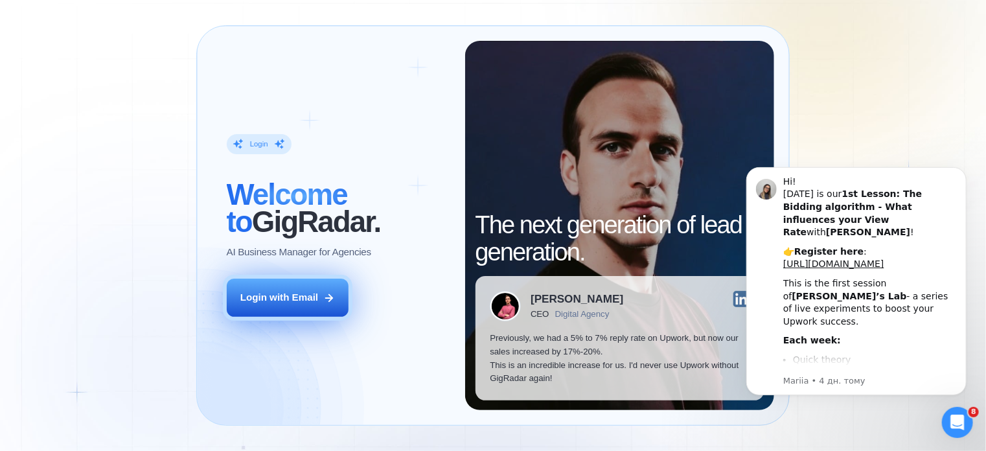
click at [309, 303] on div "Login with Email" at bounding box center [279, 298] width 78 height 14
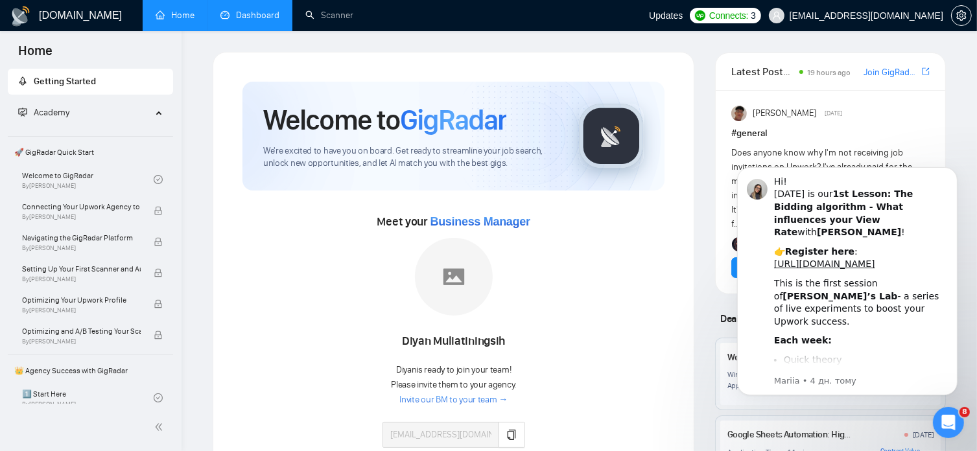
click at [275, 15] on link "Dashboard" at bounding box center [249, 15] width 59 height 11
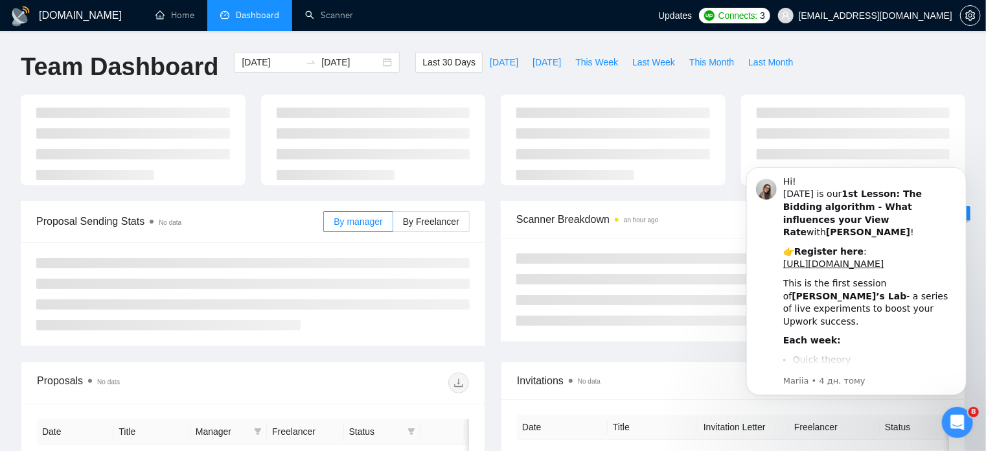
type input "[DATE]"
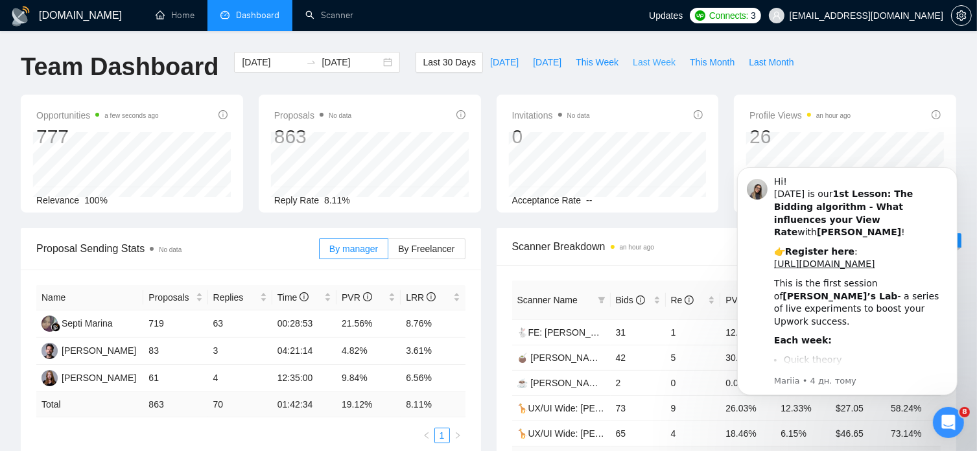
click at [633, 60] on span "Last Week" at bounding box center [654, 62] width 43 height 14
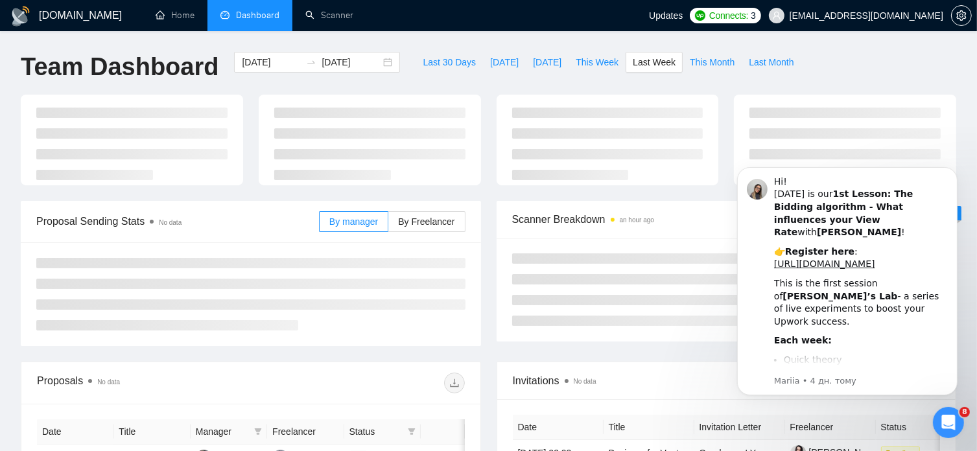
type input "[DATE]"
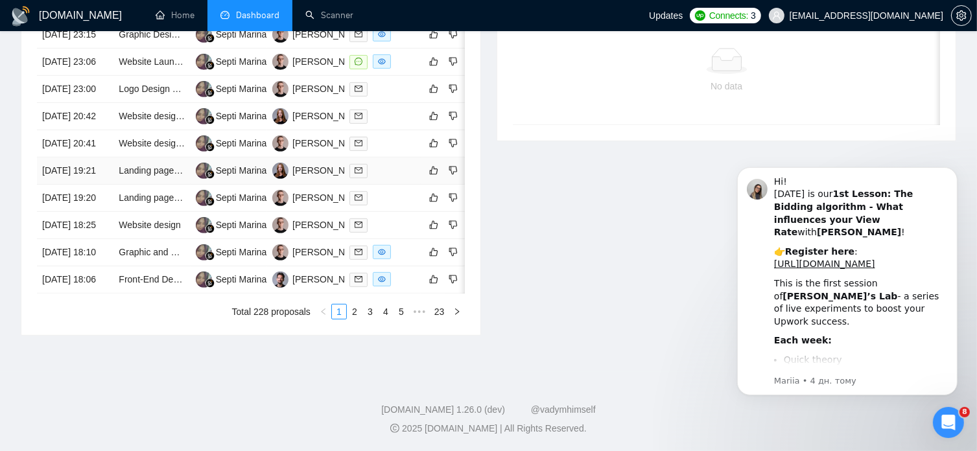
scroll to position [608, 0]
click at [353, 319] on link "2" at bounding box center [354, 312] width 14 height 14
click at [375, 319] on link "3" at bounding box center [370, 312] width 14 height 14
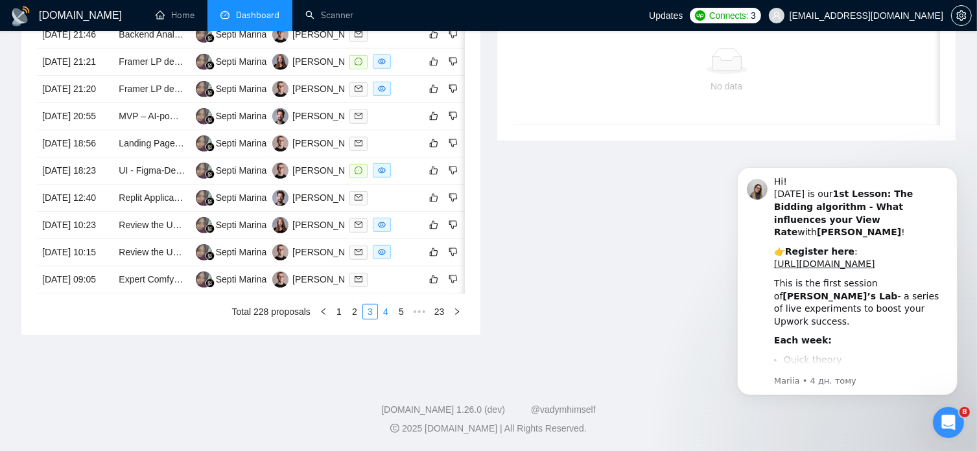
click at [388, 319] on link "4" at bounding box center [385, 312] width 14 height 14
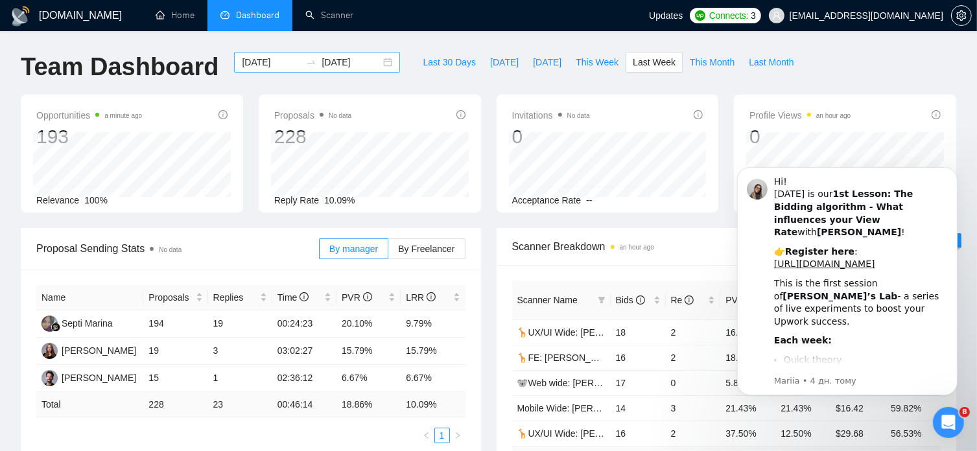
click at [373, 63] on div "[DATE] [DATE]" at bounding box center [317, 62] width 166 height 21
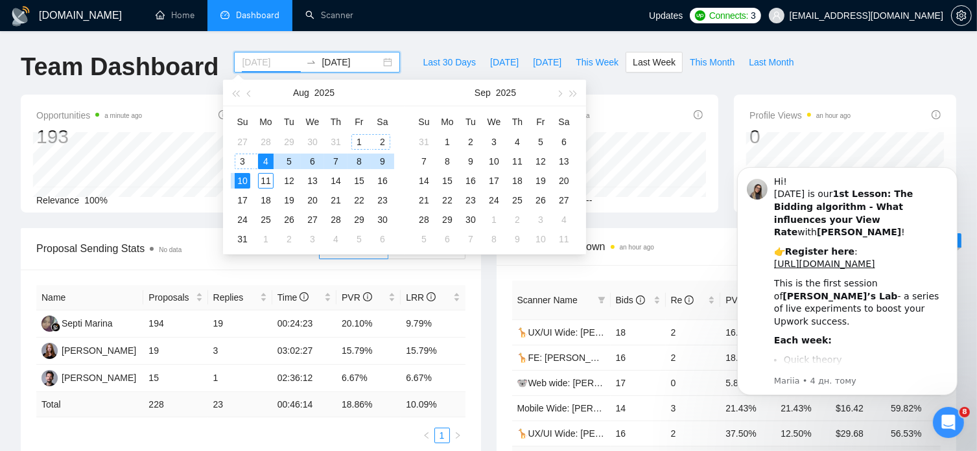
type input "[DATE]"
click at [269, 157] on div "4" at bounding box center [266, 162] width 16 height 16
click at [378, 60] on div "[DATE] [DATE]" at bounding box center [317, 62] width 166 height 21
type input "[DATE]"
click at [244, 183] on div "10" at bounding box center [243, 181] width 16 height 16
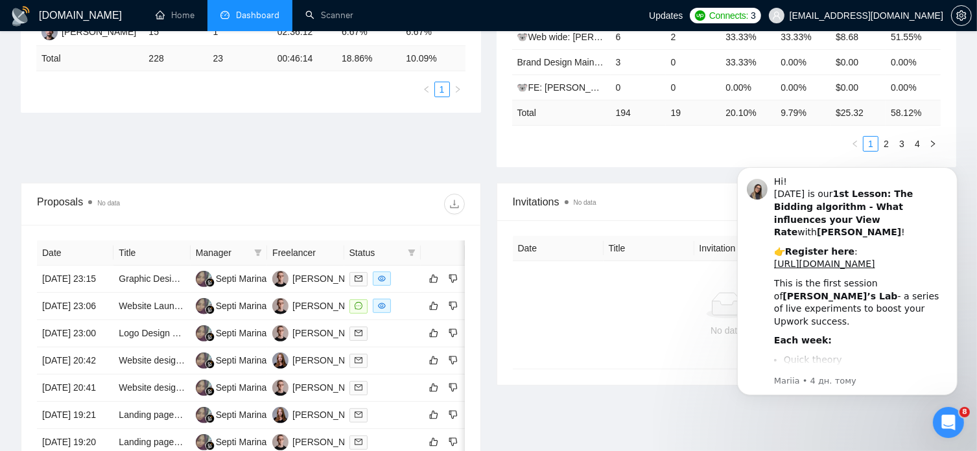
scroll to position [347, 0]
click at [887, 135] on link "2" at bounding box center [886, 142] width 14 height 14
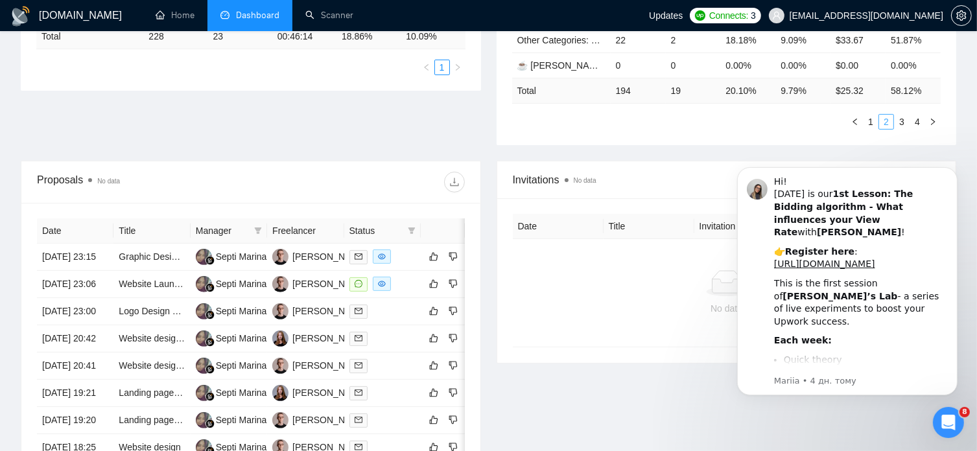
scroll to position [368, 0]
click at [903, 115] on link "3" at bounding box center [901, 122] width 14 height 14
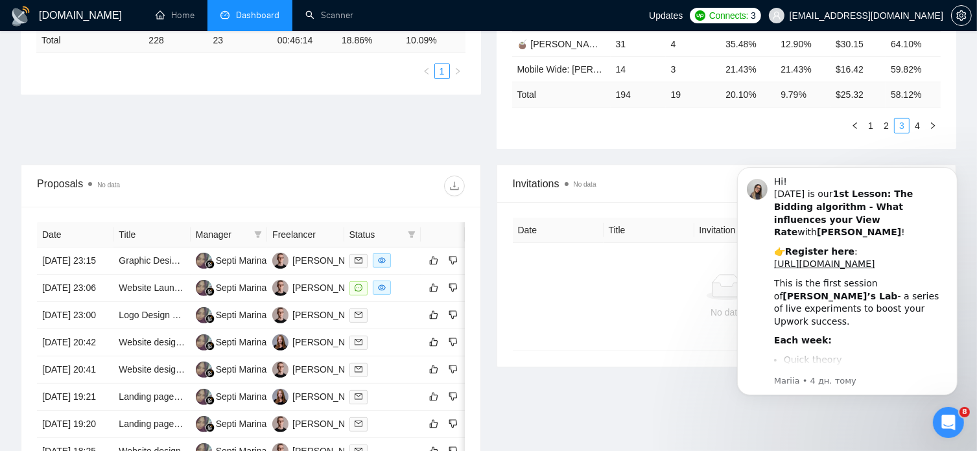
scroll to position [365, 0]
click at [916, 118] on link "4" at bounding box center [917, 125] width 14 height 14
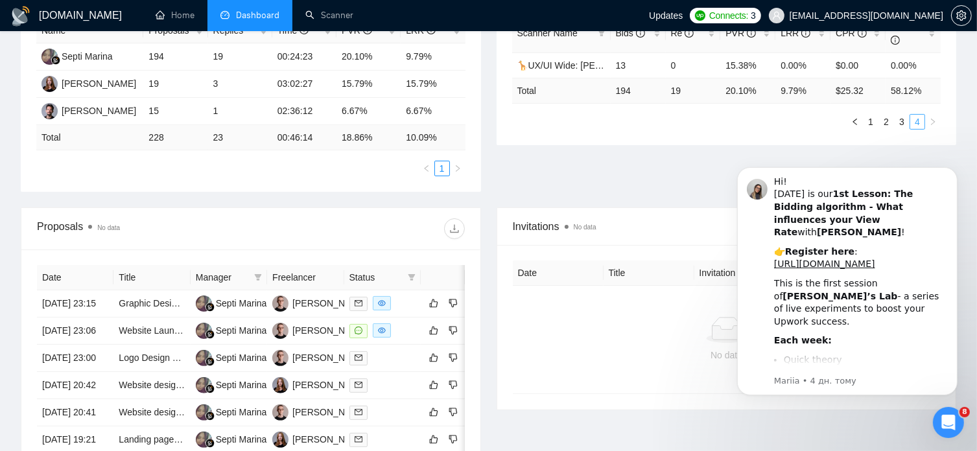
scroll to position [266, 0]
click at [866, 115] on link "1" at bounding box center [870, 122] width 14 height 14
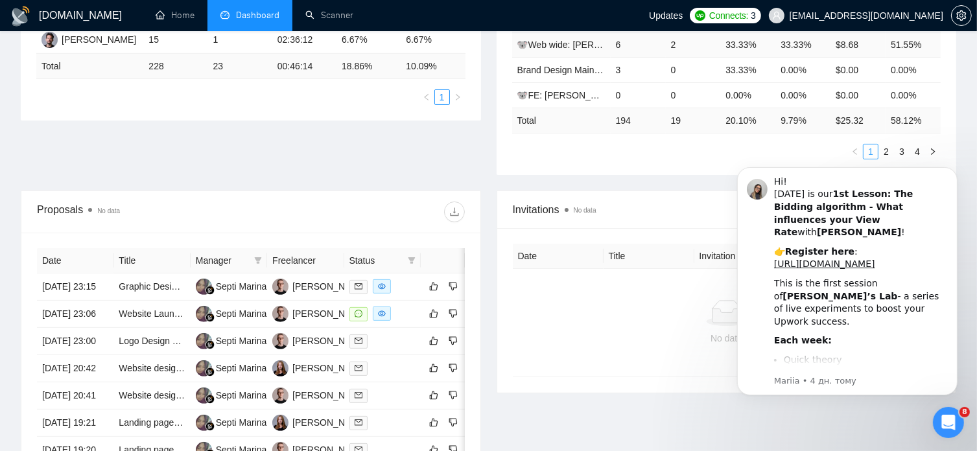
scroll to position [340, 0]
click at [887, 143] on link "2" at bounding box center [886, 150] width 14 height 14
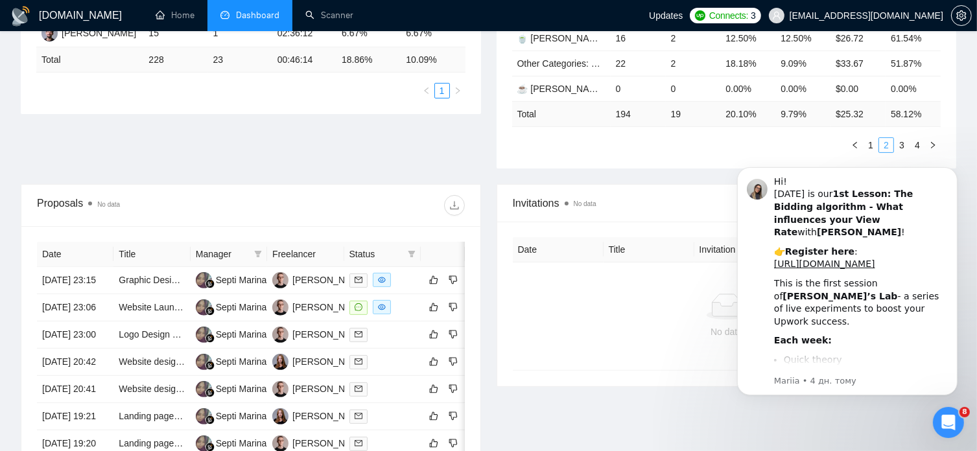
scroll to position [347, 0]
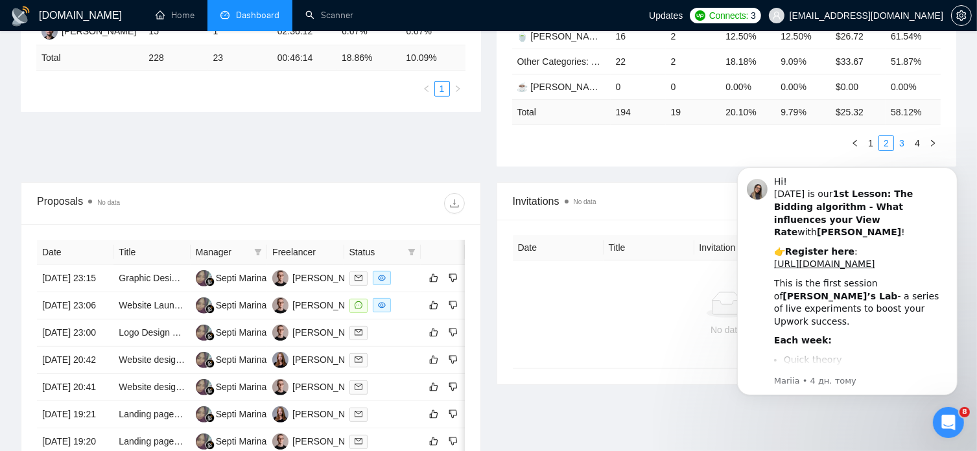
click at [902, 136] on link "3" at bounding box center [901, 143] width 14 height 14
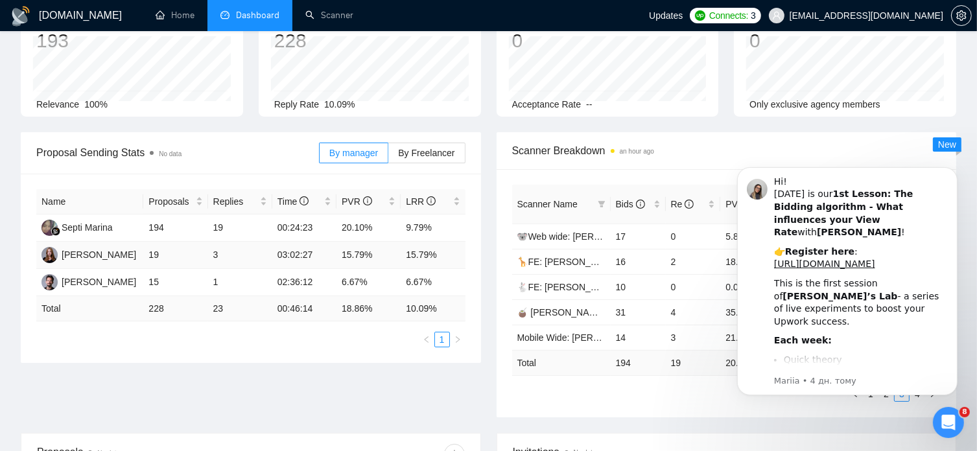
scroll to position [0, 0]
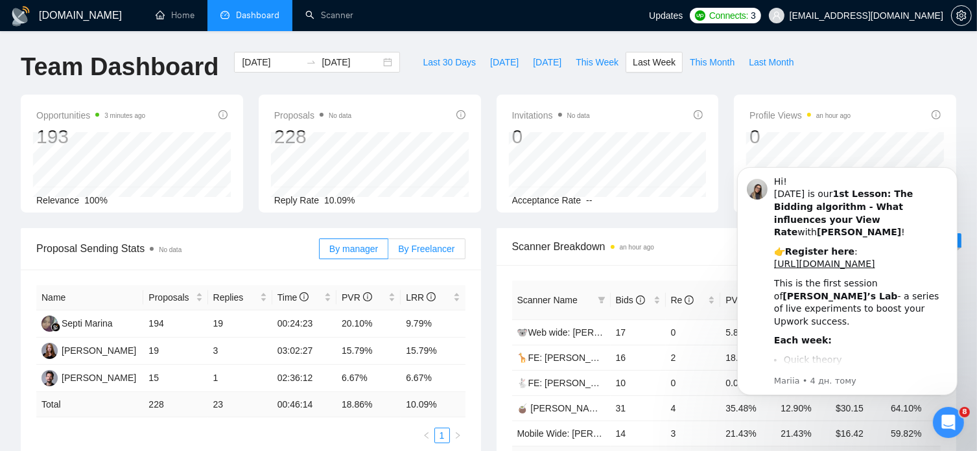
click at [443, 253] on span "By Freelancer" at bounding box center [426, 249] width 56 height 10
click at [388, 252] on input "By Freelancer" at bounding box center [388, 252] width 0 height 0
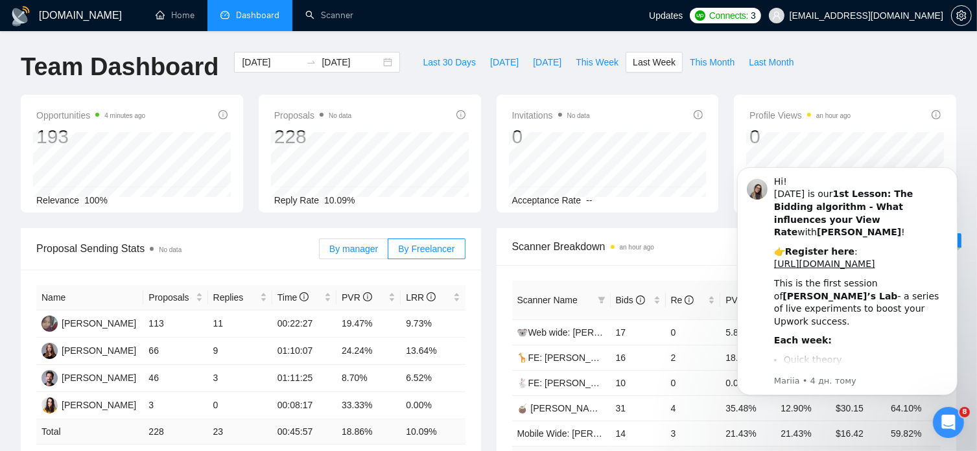
click at [350, 251] on span "By manager" at bounding box center [353, 249] width 49 height 10
click at [319, 252] on input "By manager" at bounding box center [319, 252] width 0 height 0
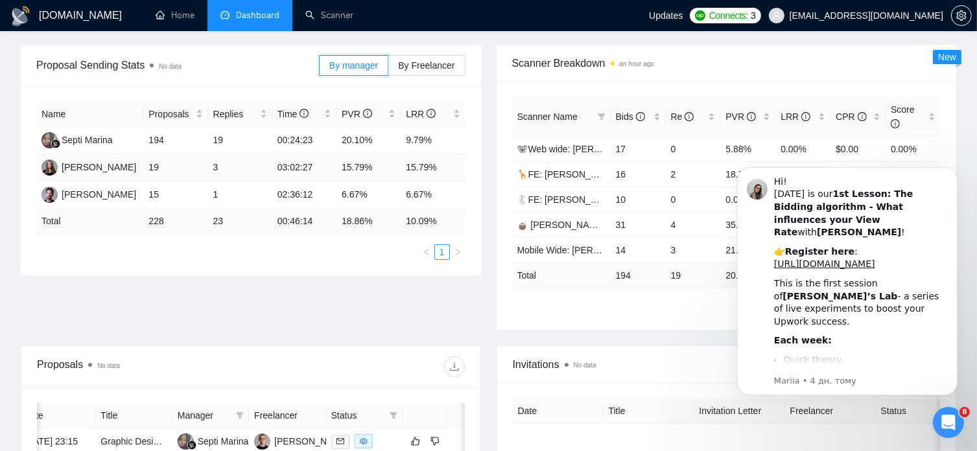
scroll to position [186, 0]
